Goal: Transaction & Acquisition: Purchase product/service

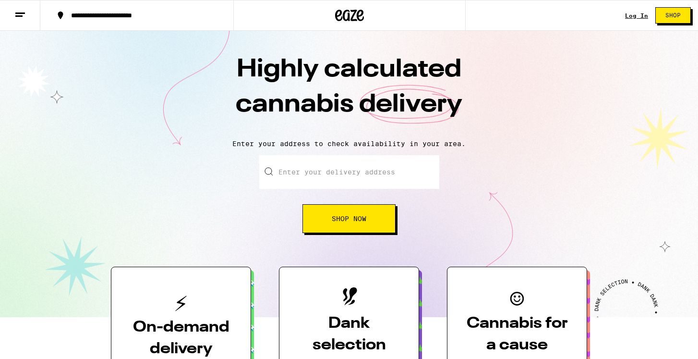
click at [333, 162] on input "Enter your delivery address" at bounding box center [349, 172] width 180 height 34
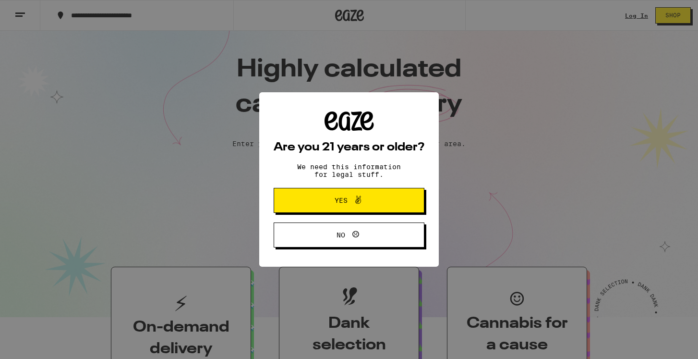
click at [387, 191] on button "Yes" at bounding box center [349, 200] width 151 height 25
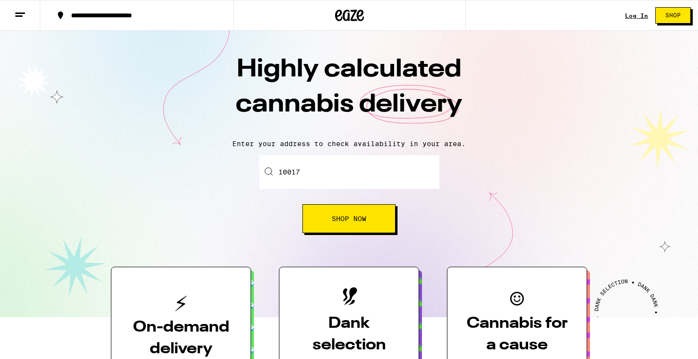
click at [349, 172] on input "10017" at bounding box center [349, 172] width 180 height 34
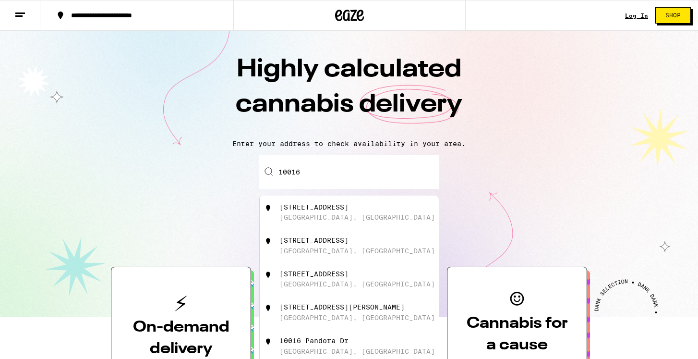
click at [330, 178] on input "10016" at bounding box center [349, 172] width 180 height 34
click at [321, 278] on div "[STREET_ADDRESS]" at bounding box center [314, 274] width 69 height 8
type input "[STREET_ADDRESS]"
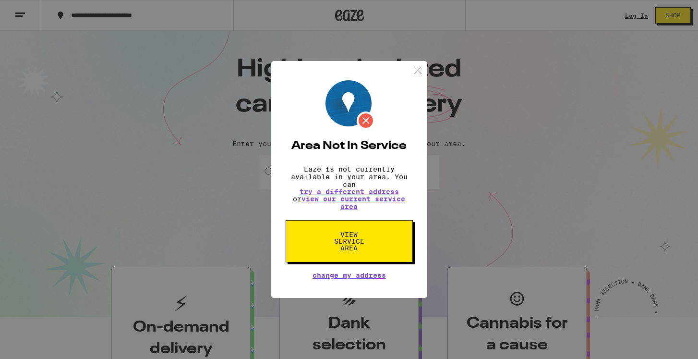
click at [349, 250] on span "View Service Area" at bounding box center [349, 241] width 49 height 20
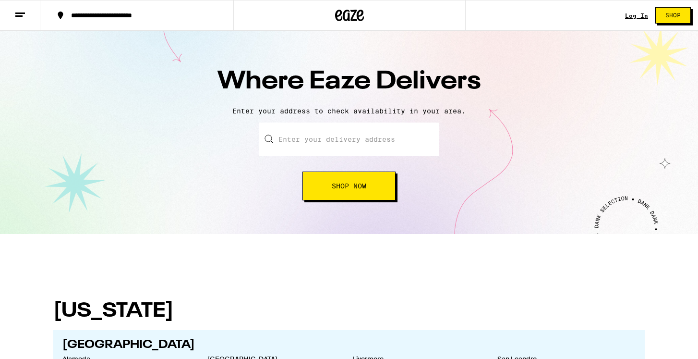
click at [354, 140] on input "text" at bounding box center [349, 139] width 180 height 34
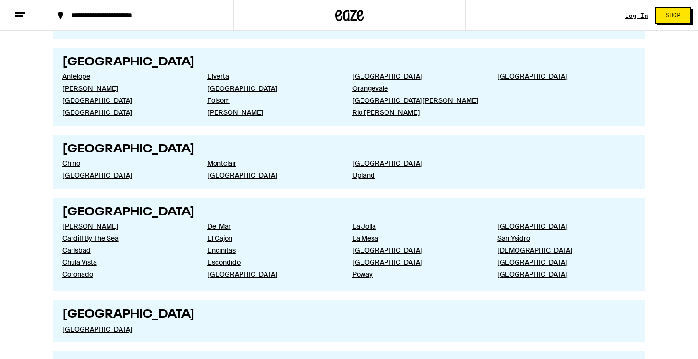
scroll to position [1236, 0]
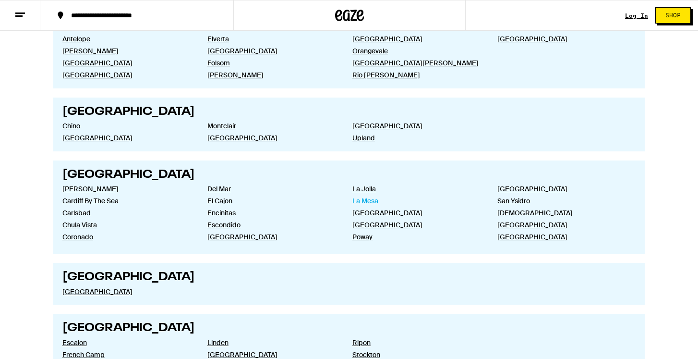
click at [364, 197] on link "La Mesa" at bounding box center [418, 200] width 130 height 9
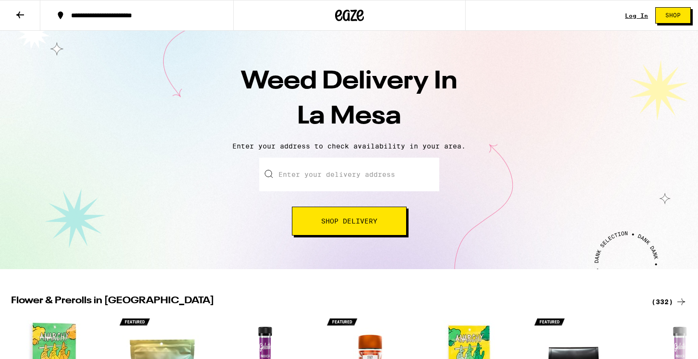
click at [361, 177] on input "Enter your delivery address" at bounding box center [349, 175] width 180 height 34
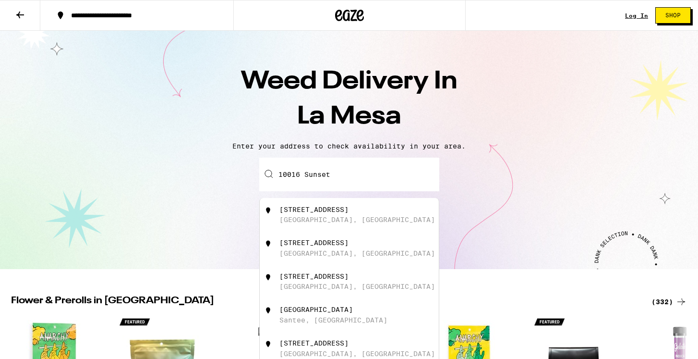
drag, startPoint x: 361, startPoint y: 177, endPoint x: 360, endPoint y: 215, distance: 38.4
click at [360, 215] on div "[STREET_ADDRESS]" at bounding box center [365, 215] width 171 height 18
type input "[STREET_ADDRESS]"
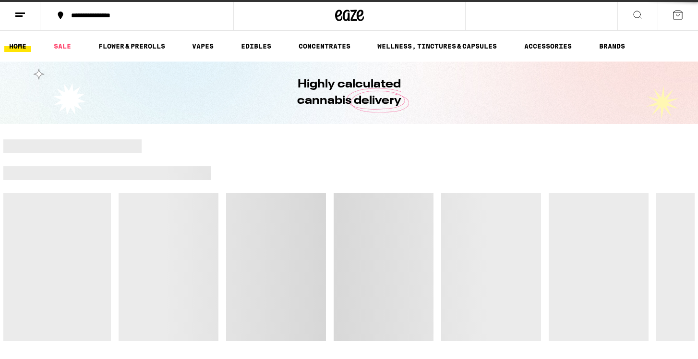
click at [360, 215] on div at bounding box center [349, 240] width 692 height 202
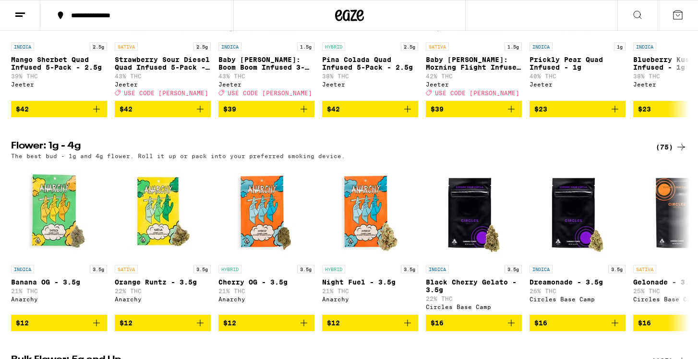
scroll to position [724, 0]
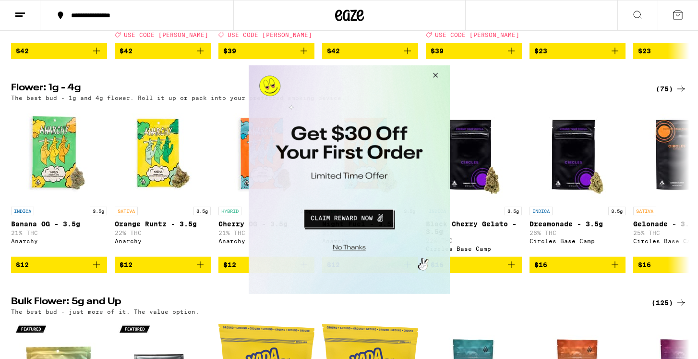
click at [349, 247] on button "Close Modal" at bounding box center [347, 245] width 195 height 15
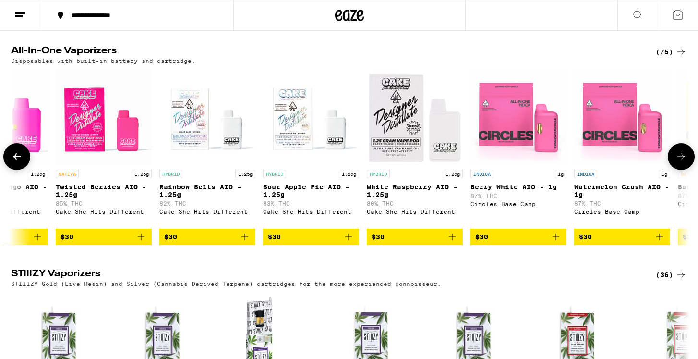
scroll to position [0, 1926]
click at [199, 243] on span "$30" at bounding box center [208, 237] width 86 height 12
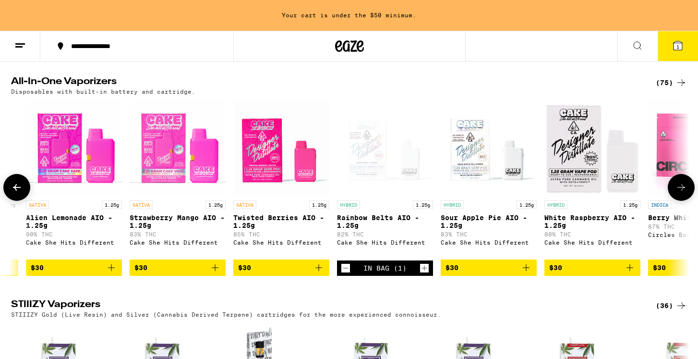
scroll to position [0, 1745]
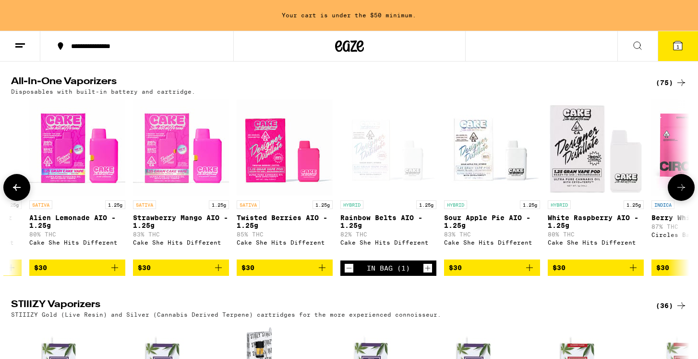
click at [174, 273] on span "$30" at bounding box center [181, 268] width 86 height 12
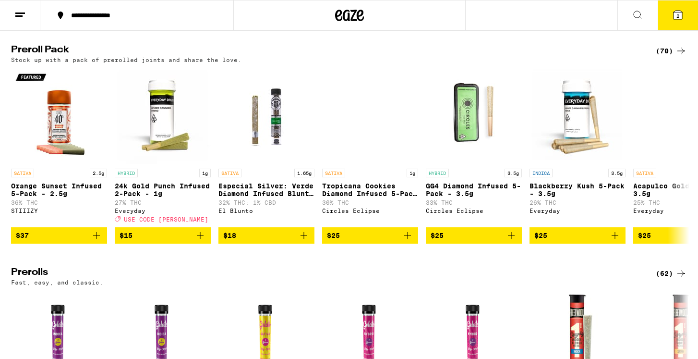
scroll to position [2073, 0]
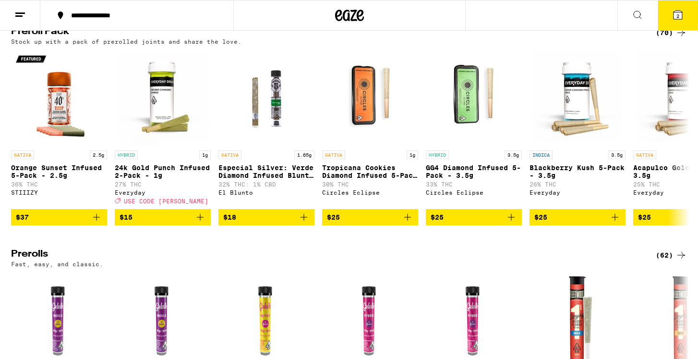
click at [687, 23] on button "2" at bounding box center [678, 15] width 40 height 30
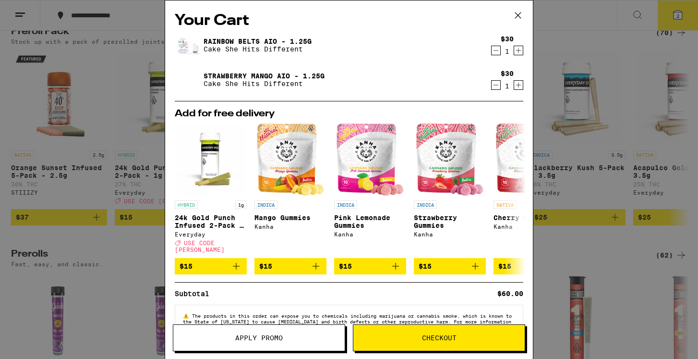
click at [462, 352] on div "Apply Promo Checkout" at bounding box center [349, 341] width 368 height 35
click at [468, 337] on span "Checkout" at bounding box center [438, 337] width 171 height 7
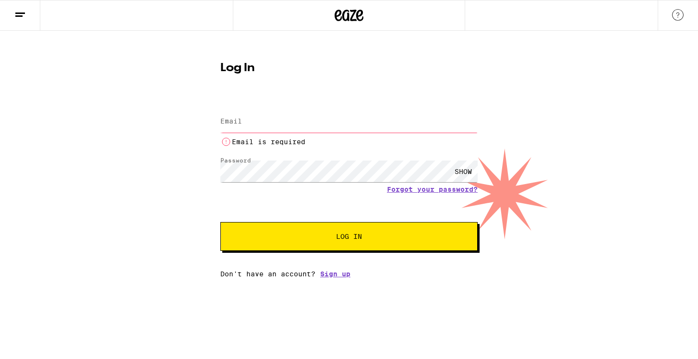
click at [281, 123] on input "Email" at bounding box center [348, 122] width 257 height 22
type input "[EMAIL_ADDRESS][DOMAIN_NAME]"
click at [349, 226] on button "Log In" at bounding box center [348, 236] width 257 height 29
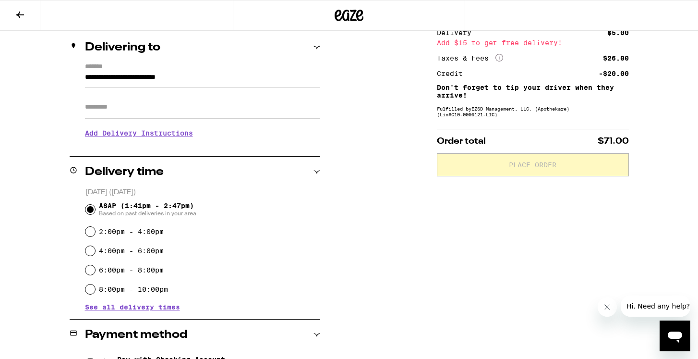
scroll to position [112, 0]
